Goal: Find contact information: Find contact information

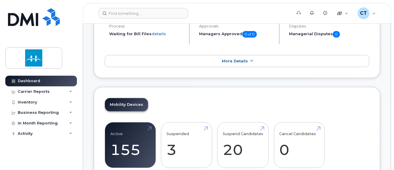
scroll to position [118, 0]
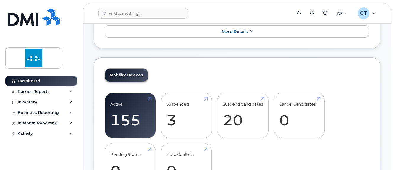
click at [130, 31] on link "More Details" at bounding box center [237, 31] width 264 height 12
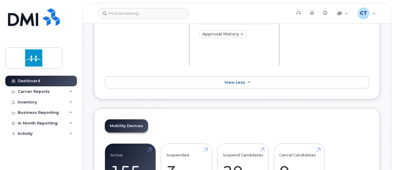
scroll to position [0, 0]
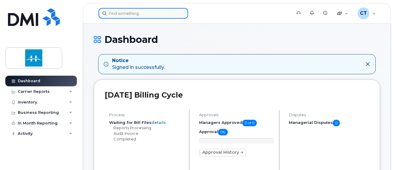
click at [117, 12] on input at bounding box center [143, 13] width 90 height 11
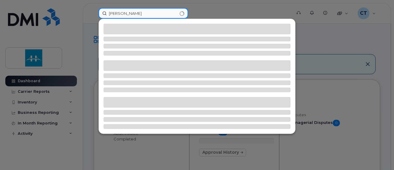
type input "[PERSON_NAME]"
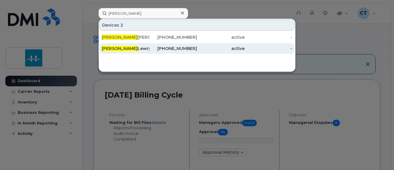
click at [176, 44] on div "[PHONE_NUMBER]" at bounding box center [173, 48] width 48 height 11
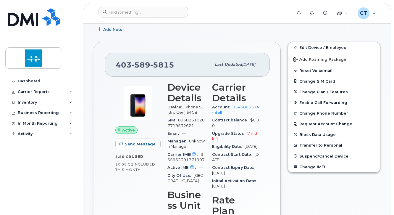
scroll to position [89, 0]
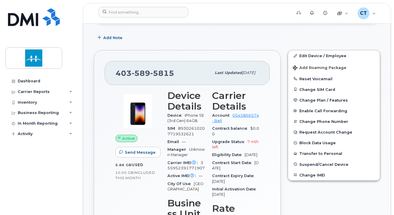
click at [98, 149] on div "403 589 5815 Last updated Aug 11, 2025 Active Send Message 5.86 GB  used 10.00 …" at bounding box center [187, 179] width 187 height 259
